Goal: Check status: Check status

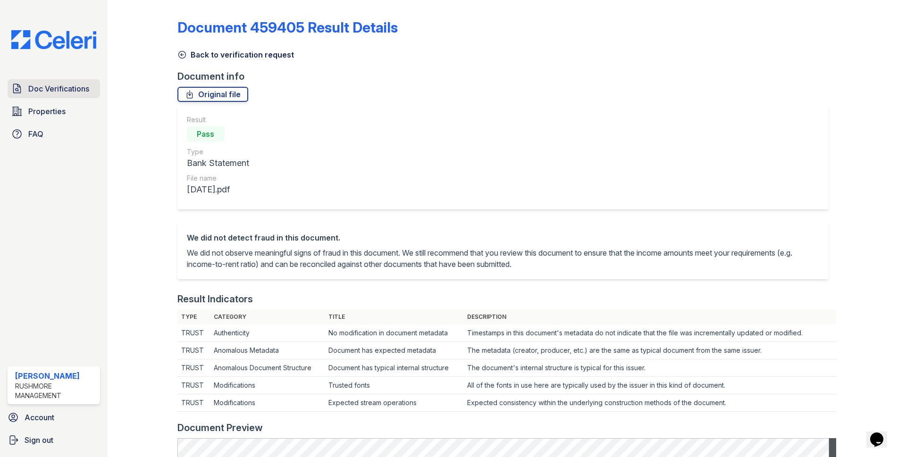
click at [65, 86] on span "Doc Verifications" at bounding box center [58, 88] width 61 height 11
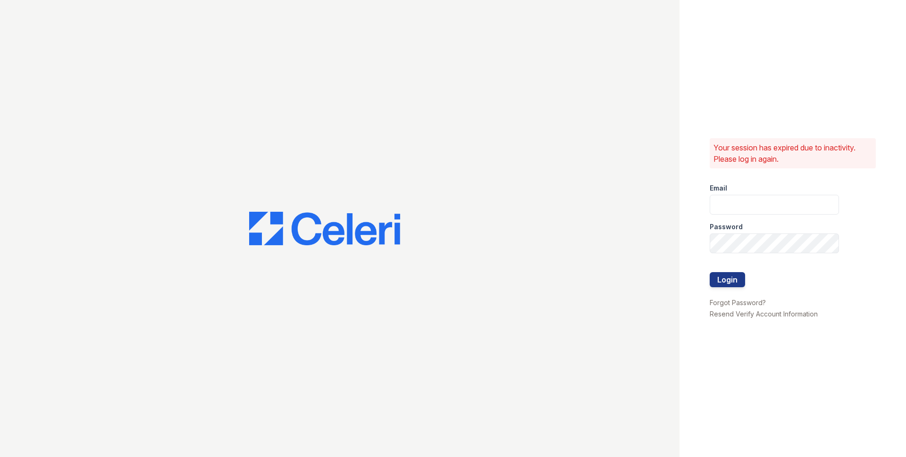
type input "jjordan@rushmoremgmt.com"
click at [736, 280] on button "Login" at bounding box center [726, 279] width 35 height 15
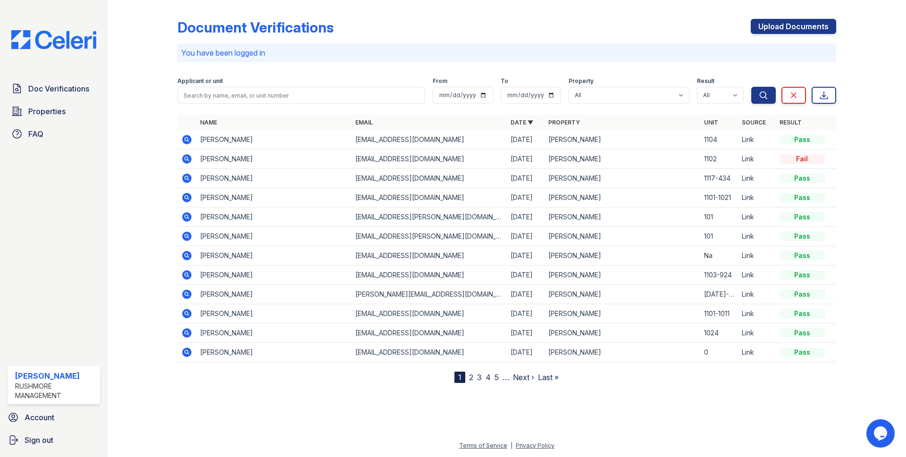
click at [186, 138] on icon at bounding box center [186, 139] width 11 height 11
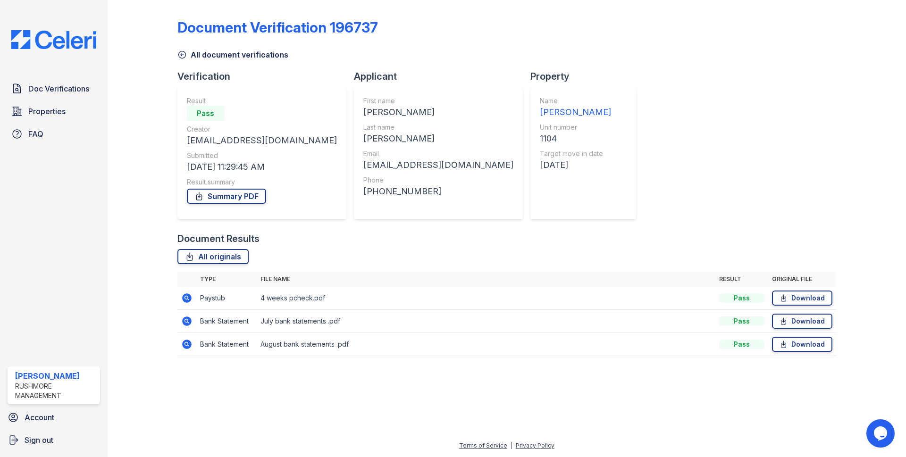
click at [185, 298] on icon at bounding box center [186, 297] width 11 height 11
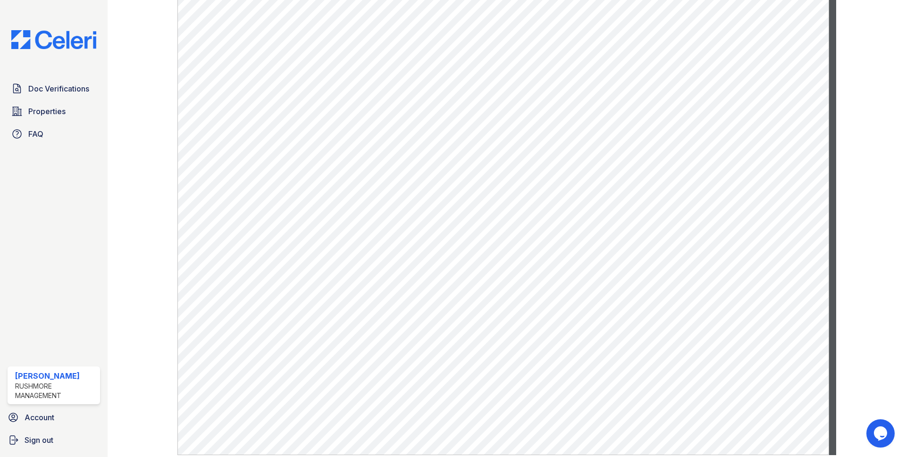
scroll to position [425, 0]
